Goal: Find specific page/section: Find specific page/section

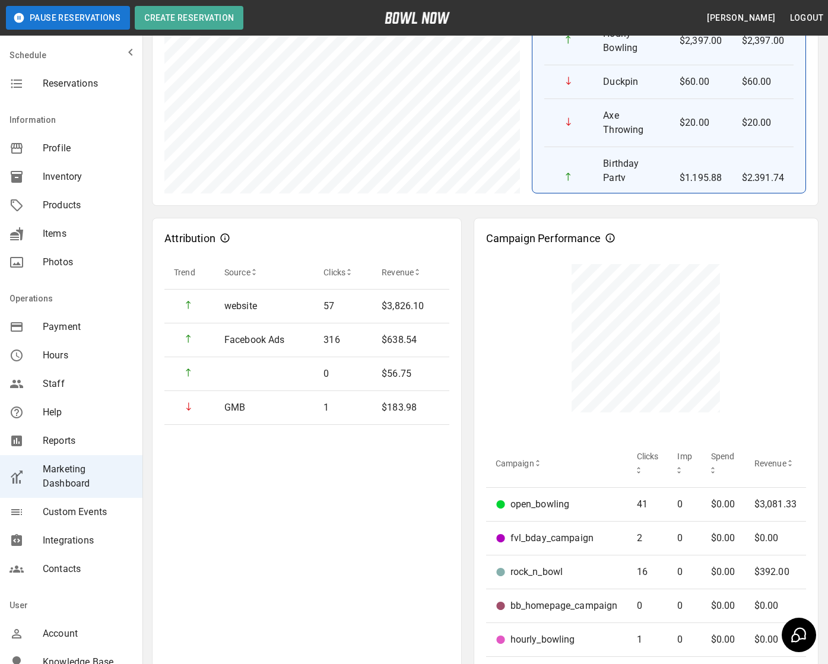
click at [72, 503] on div "Custom Events" at bounding box center [71, 512] width 142 height 28
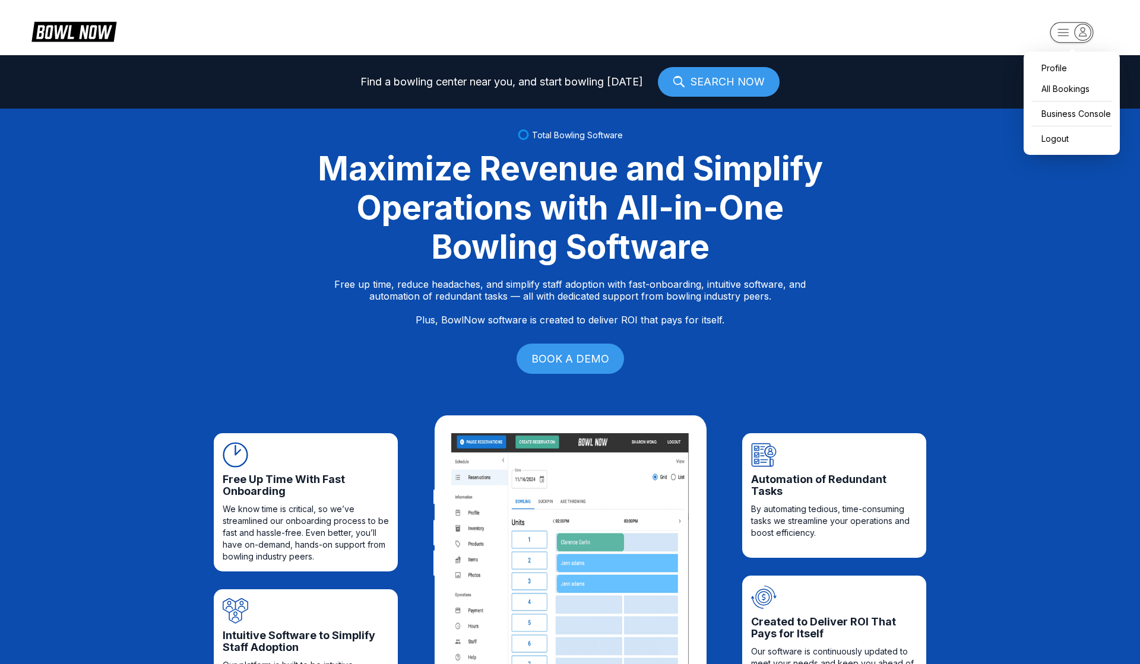
click at [1077, 31] on icon "button" at bounding box center [1083, 32] width 16 height 16
click at [1060, 64] on div "Profile" at bounding box center [1071, 68] width 84 height 21
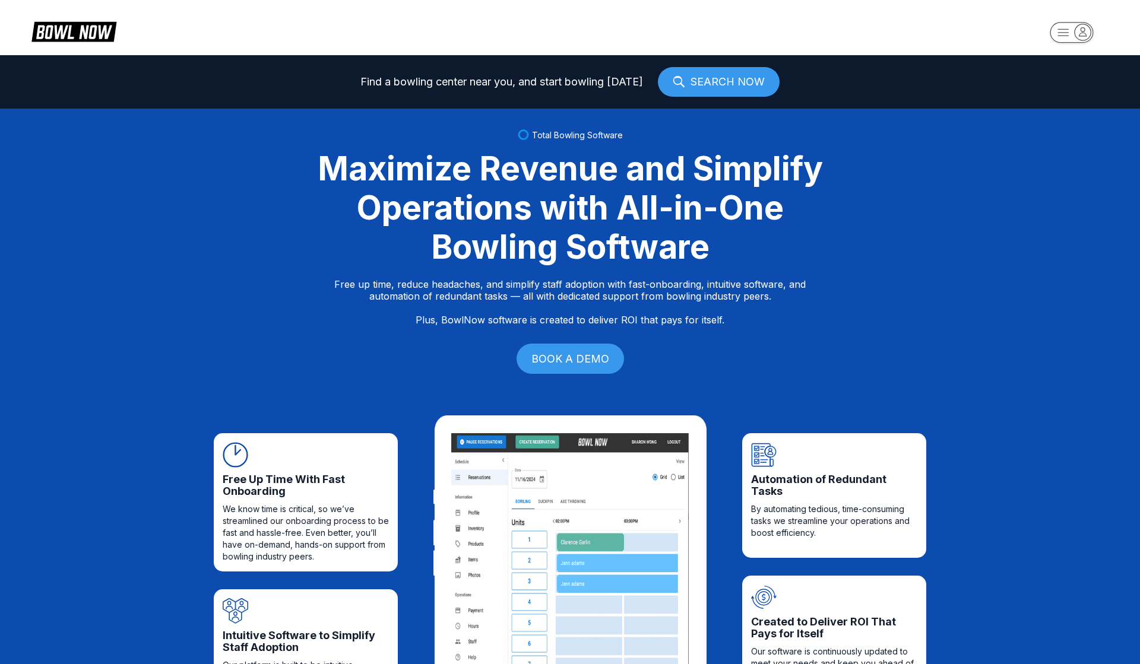
click at [1066, 36] on rect "button" at bounding box center [1071, 32] width 43 height 21
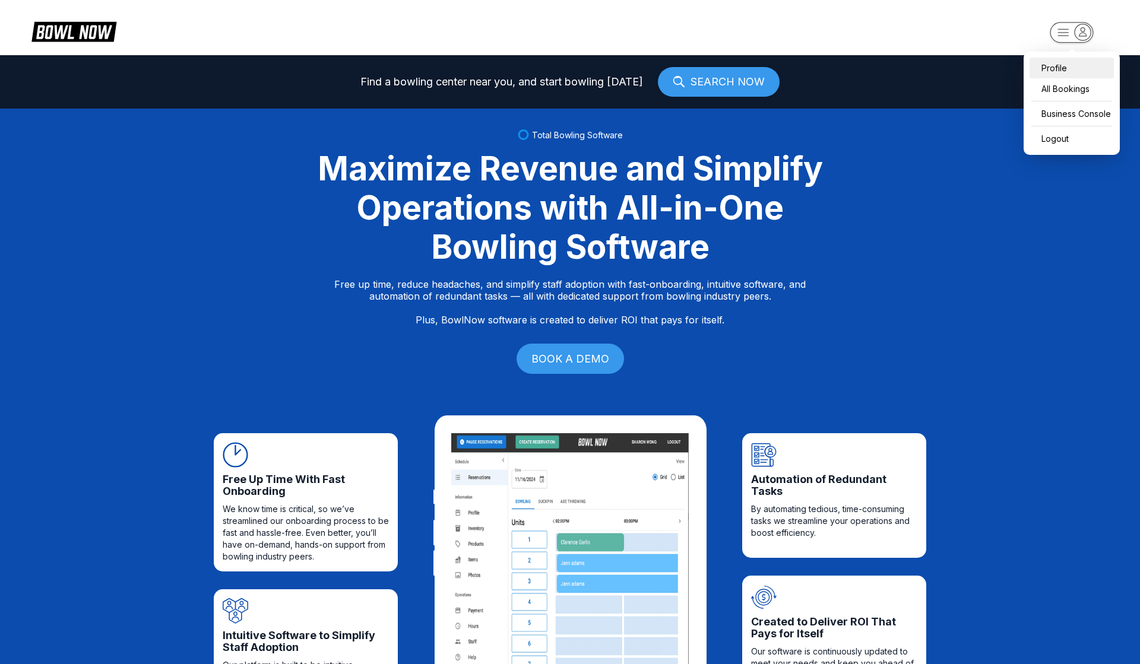
click at [1054, 64] on div "Profile" at bounding box center [1071, 68] width 84 height 21
